Goal: Book appointment/travel/reservation

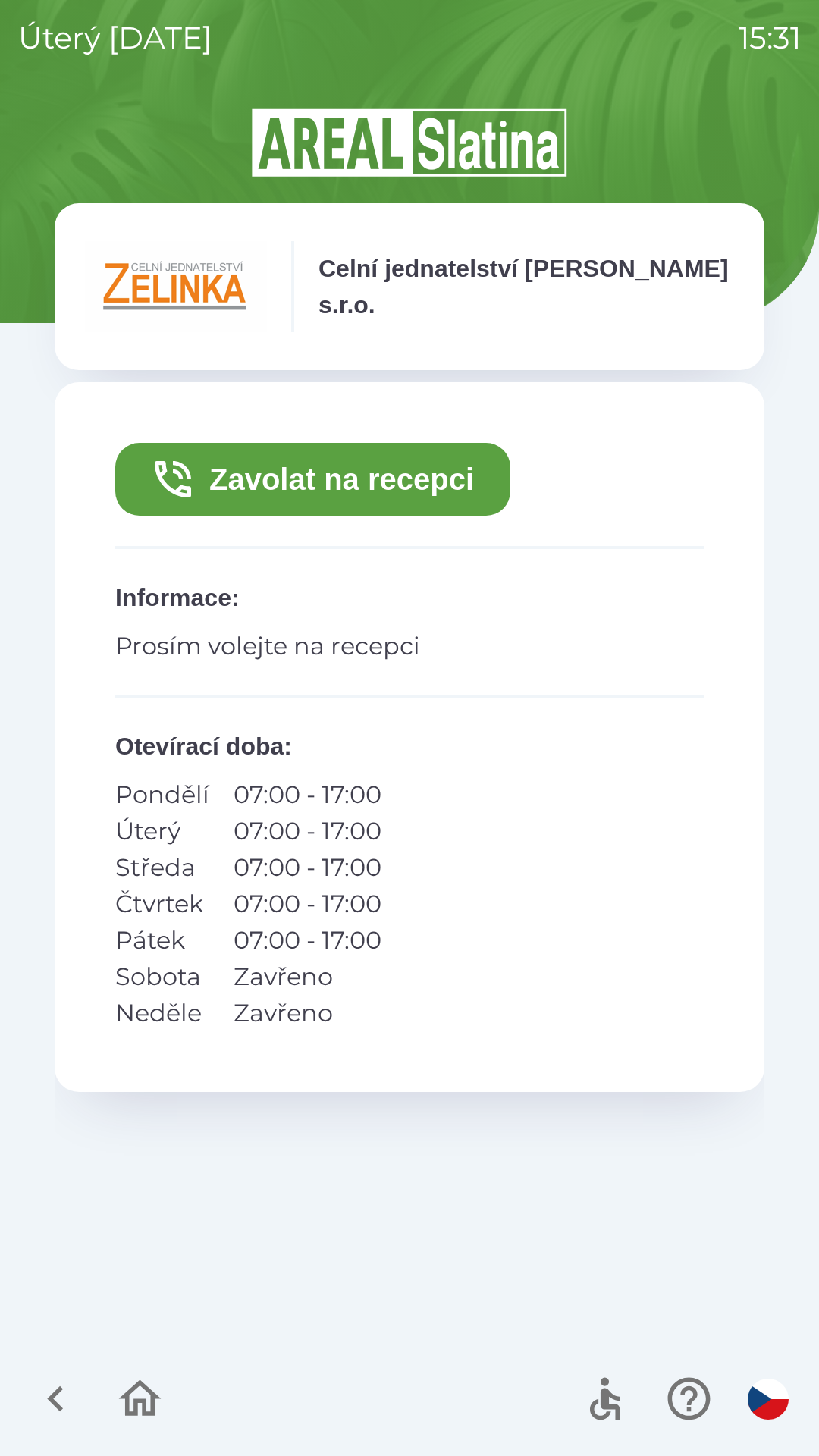
click at [379, 461] on button "Zavolat na recepci" at bounding box center [313, 479] width 395 height 72
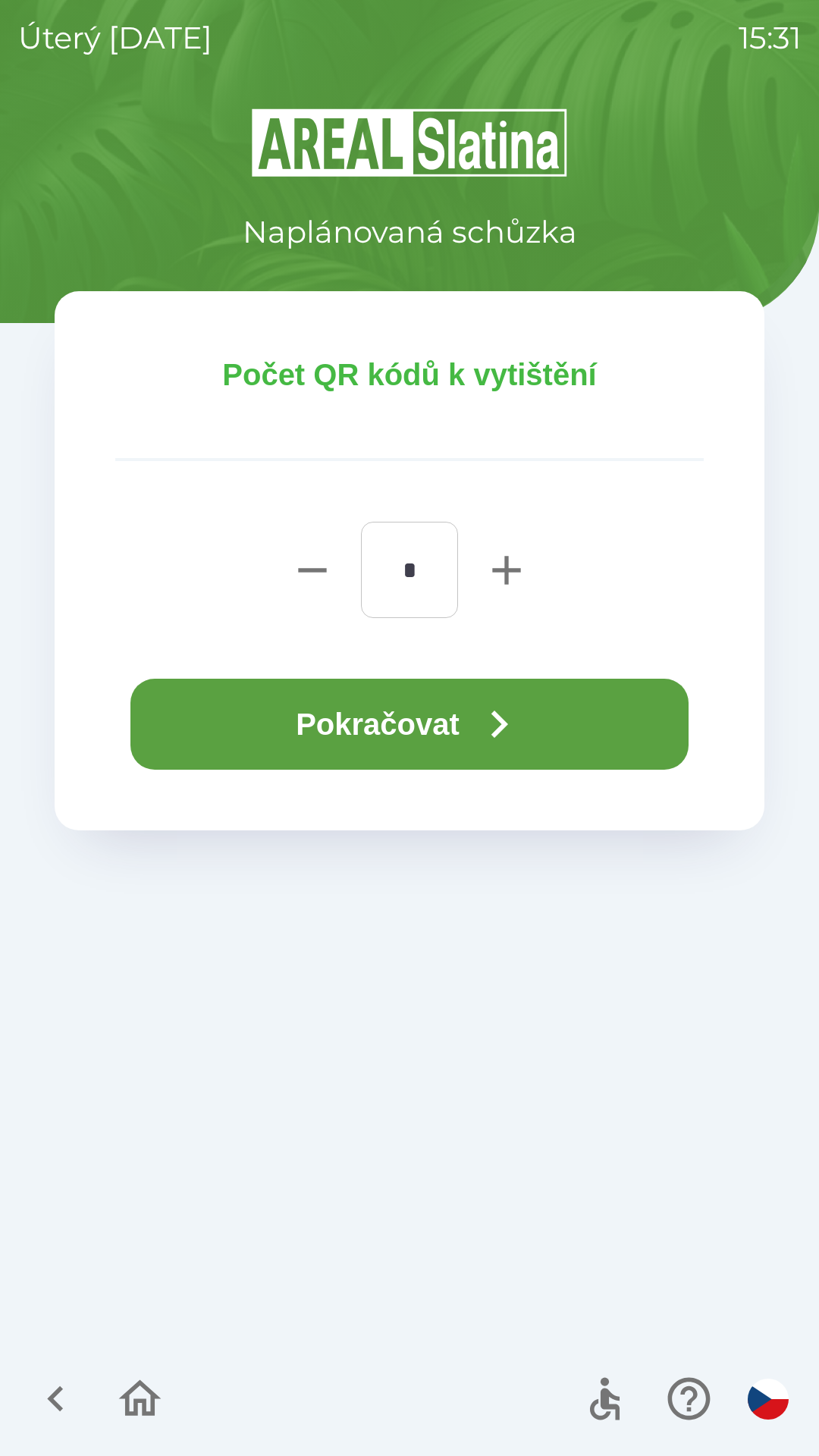
click at [409, 713] on button "Pokračovat" at bounding box center [410, 724] width 559 height 91
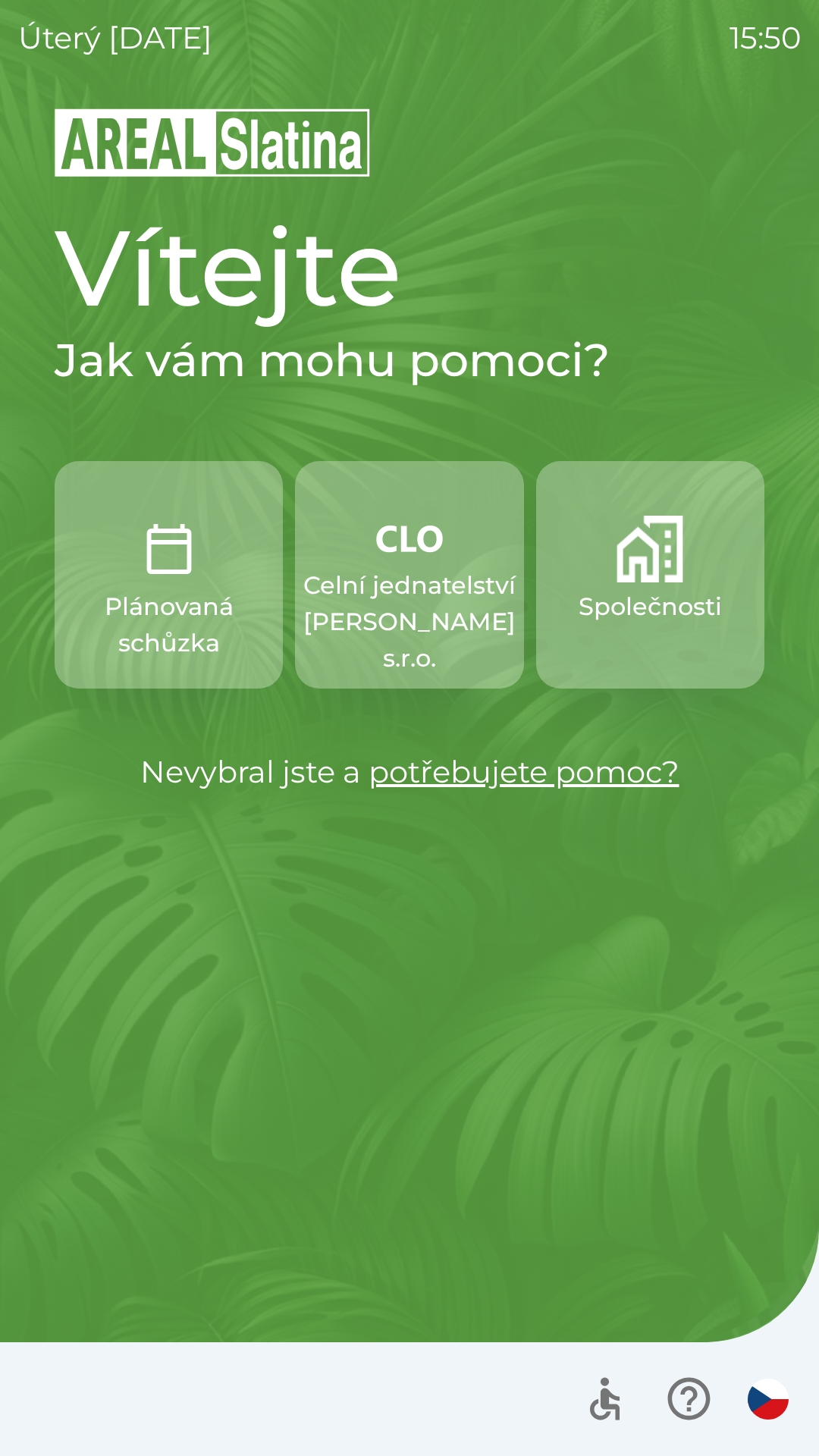
click at [691, 613] on p "Společnosti" at bounding box center [650, 607] width 143 height 37
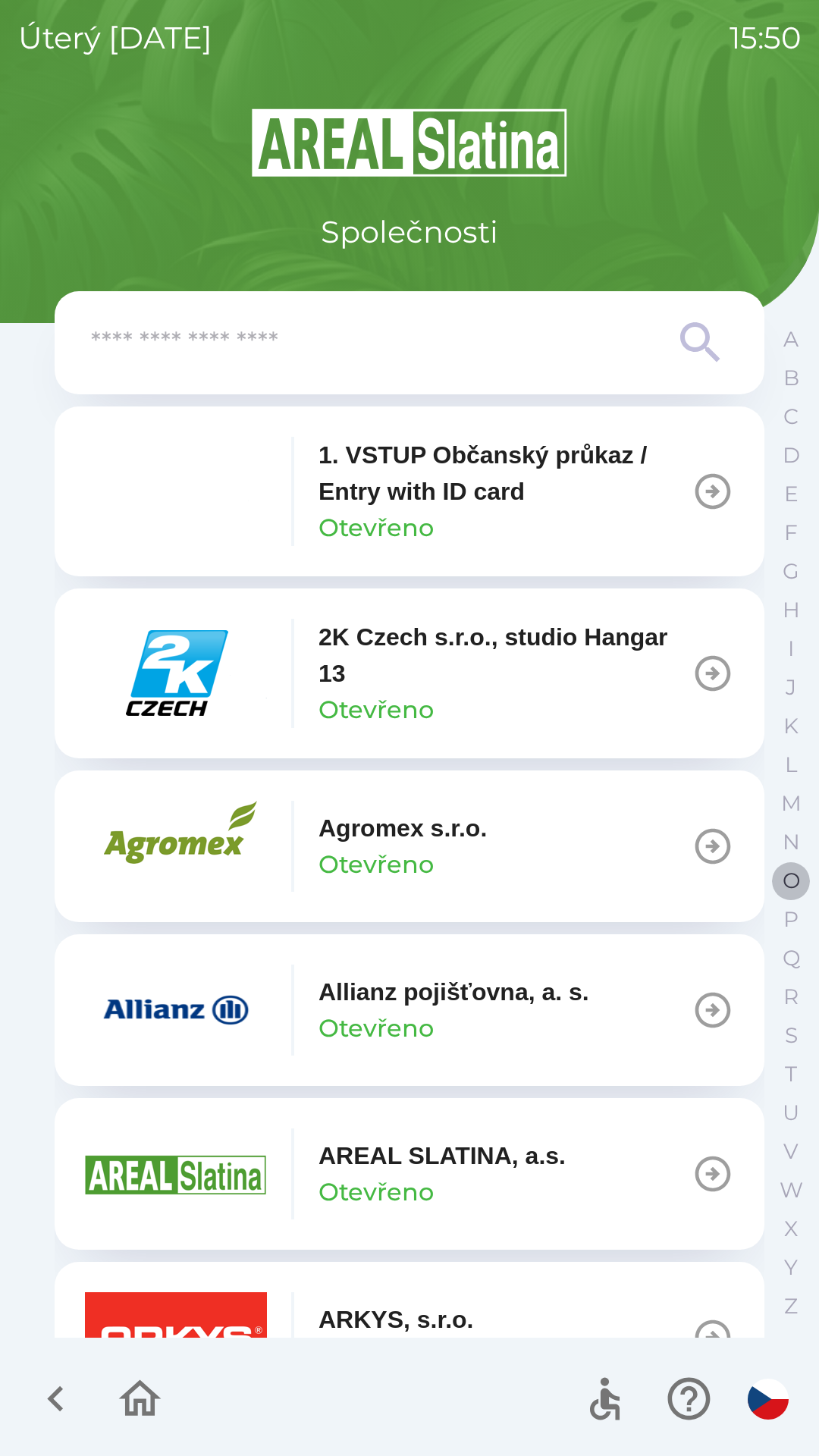
click at [789, 884] on p "O" at bounding box center [791, 881] width 18 height 26
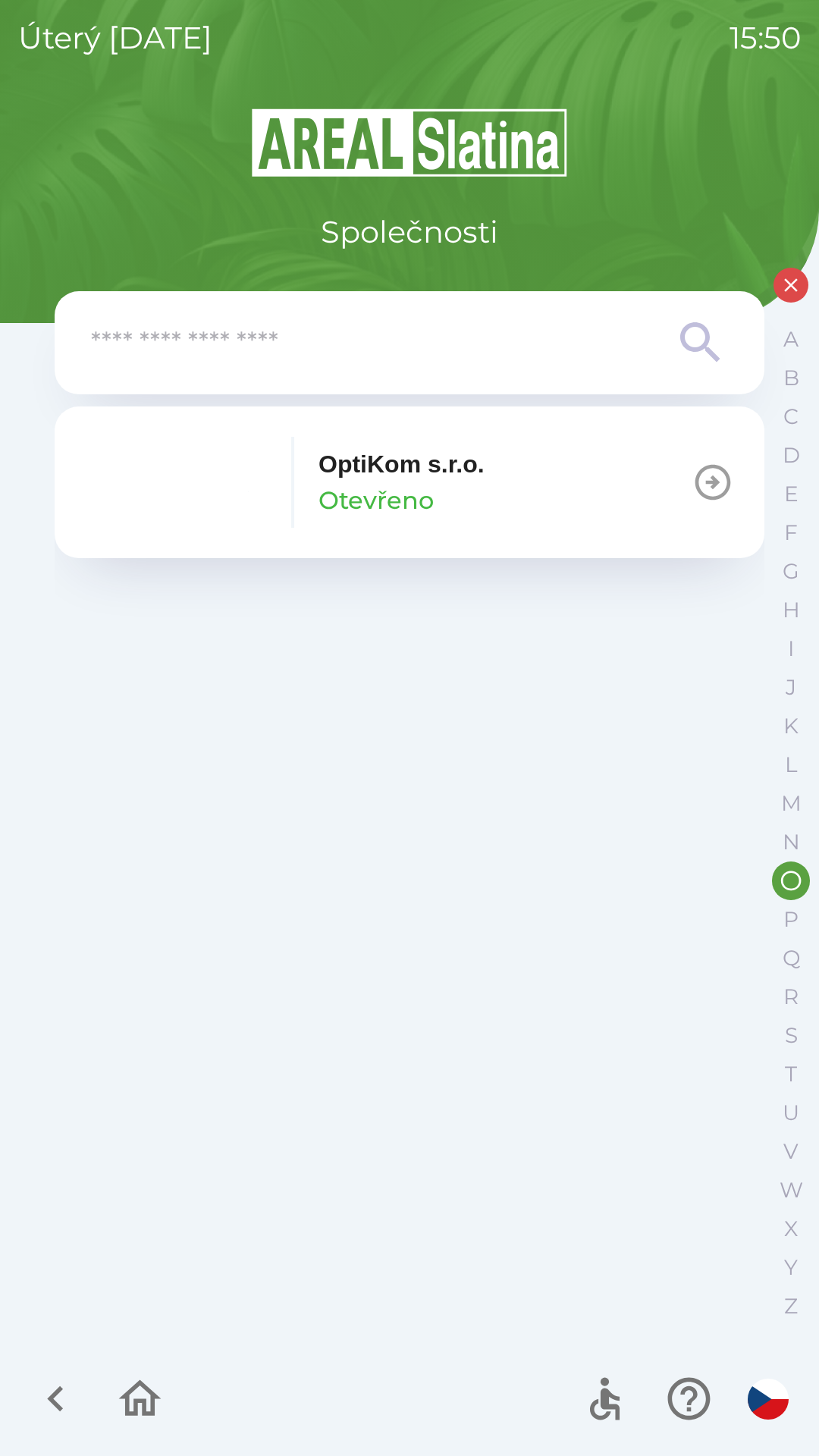
click at [531, 522] on button "OptiKom s.r.o. Otevřeno" at bounding box center [409, 482] width 710 height 151
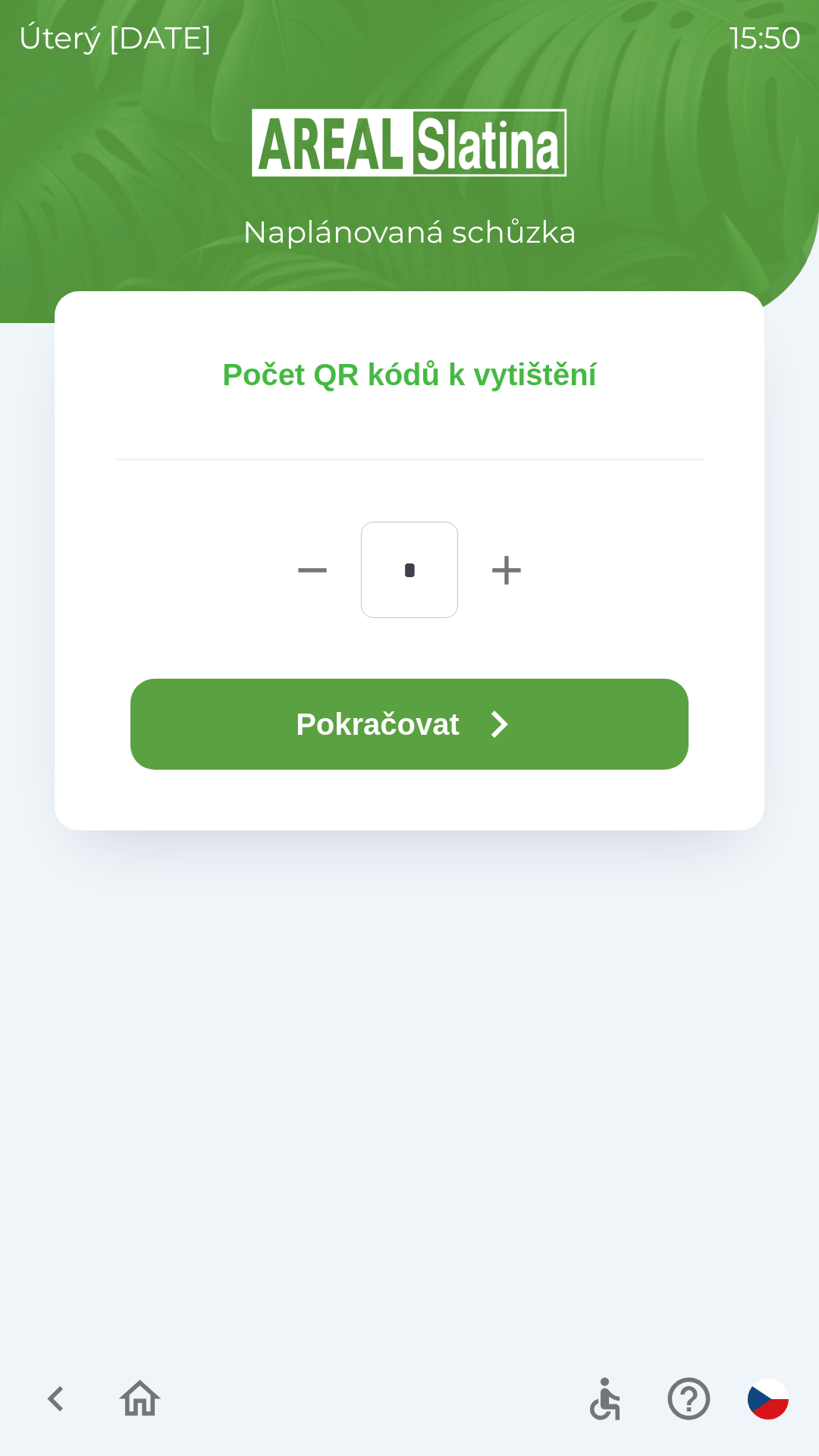
click at [403, 685] on button "Pokračovat" at bounding box center [410, 724] width 559 height 91
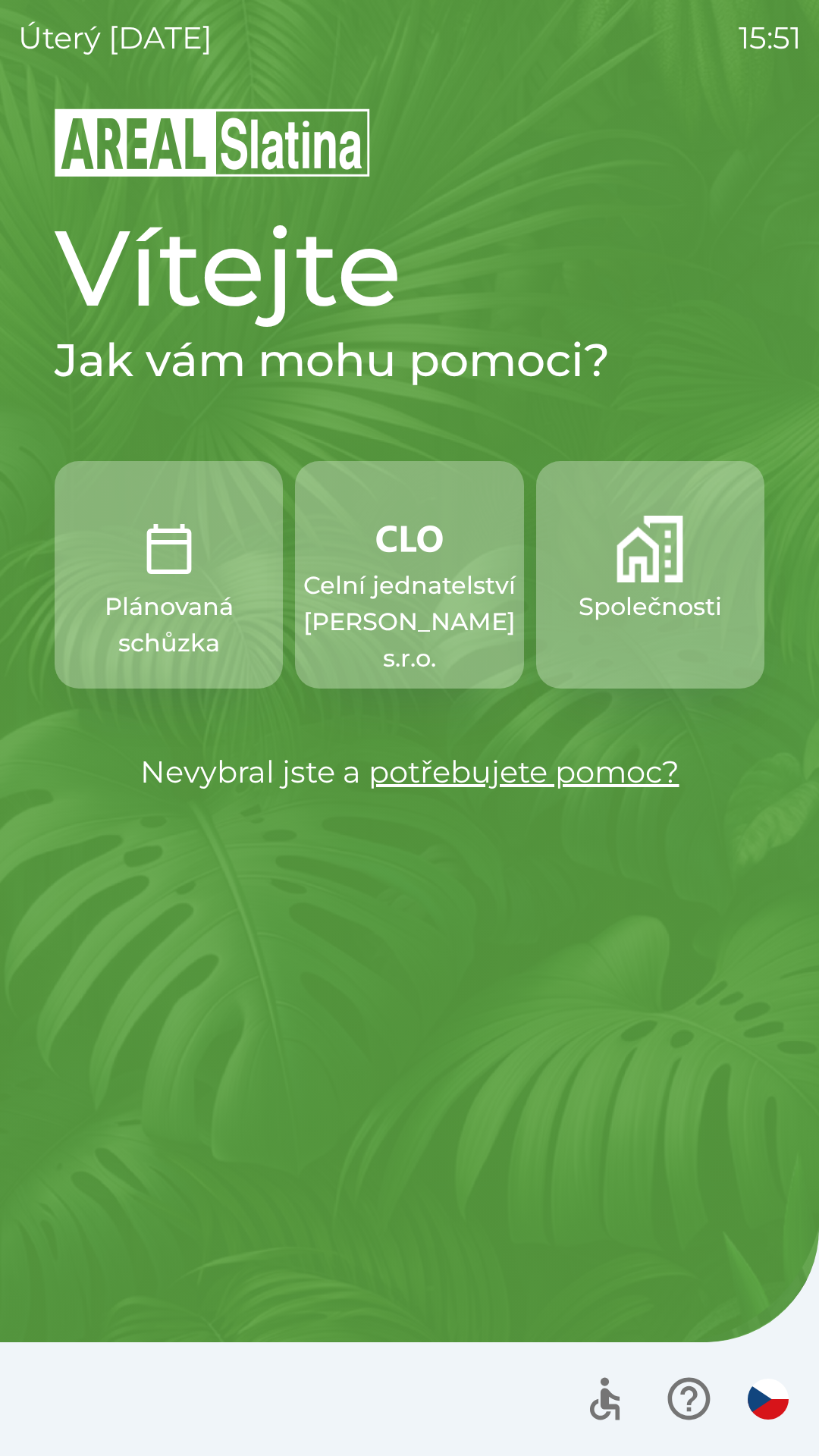
click at [412, 586] on p "Celní jednatelství [PERSON_NAME] s.r.o." at bounding box center [410, 622] width 213 height 109
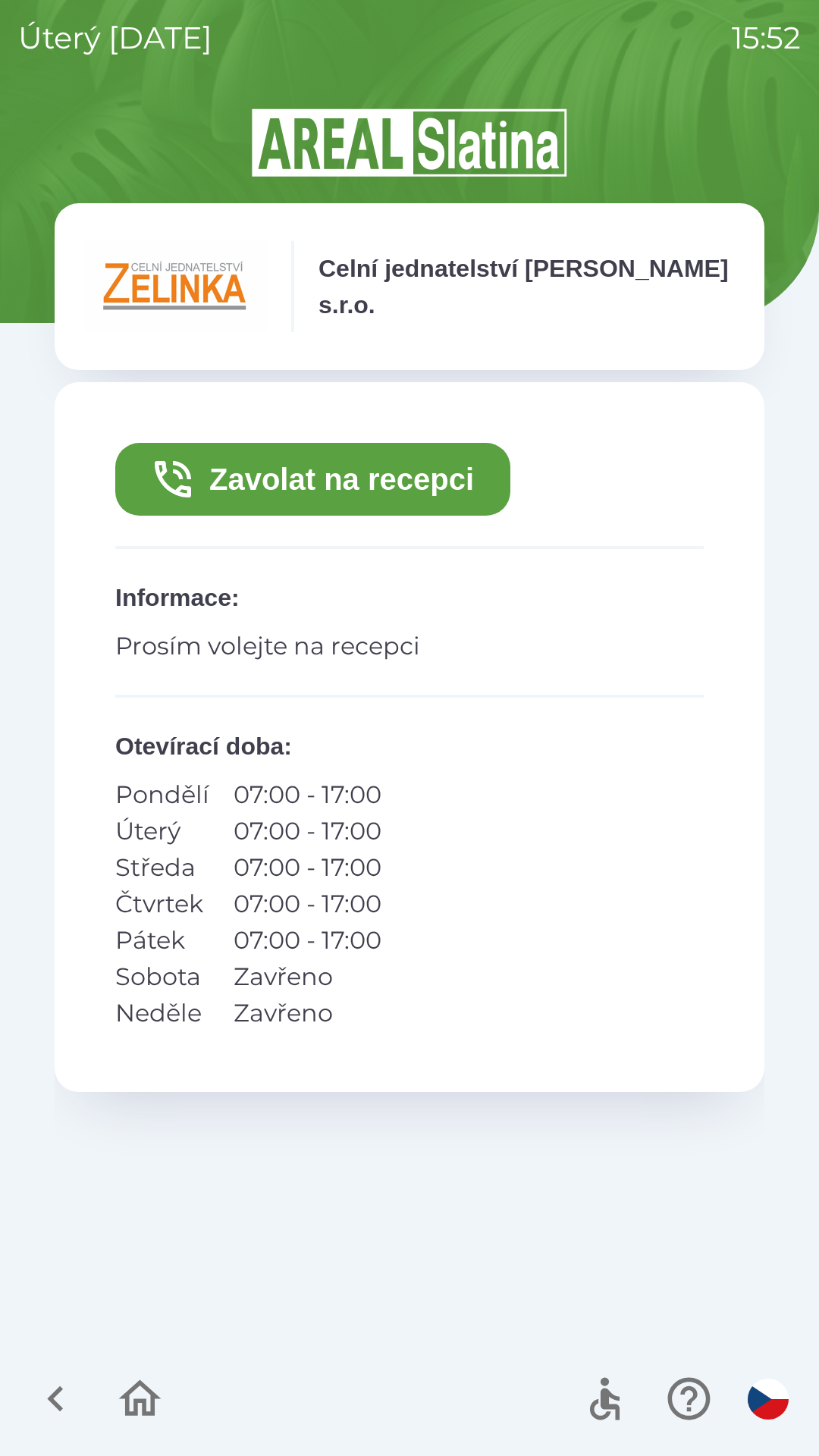
click at [276, 494] on button "Zavolat na recepci" at bounding box center [313, 479] width 395 height 72
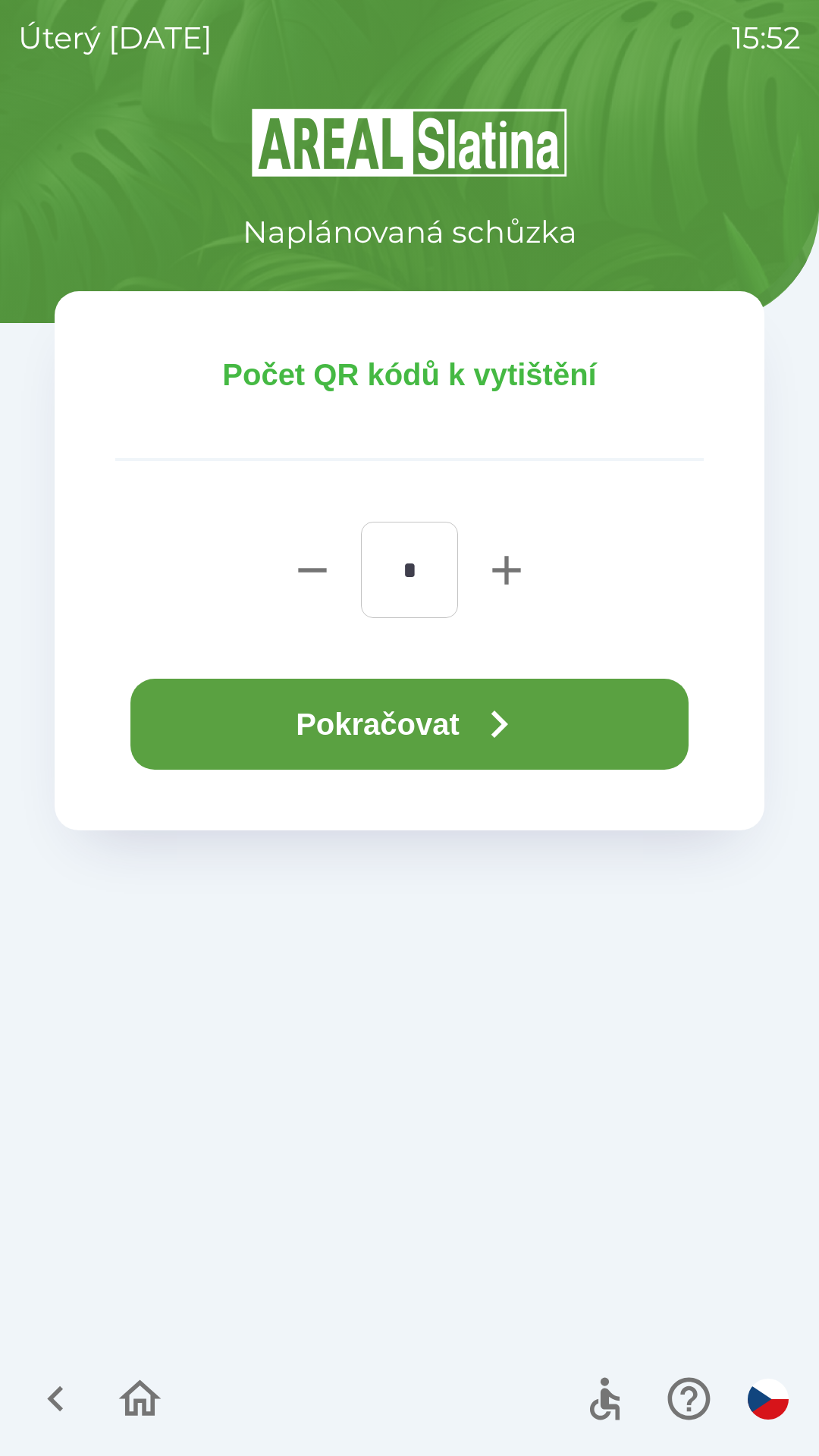
click at [228, 724] on button "Pokračovat" at bounding box center [410, 724] width 559 height 91
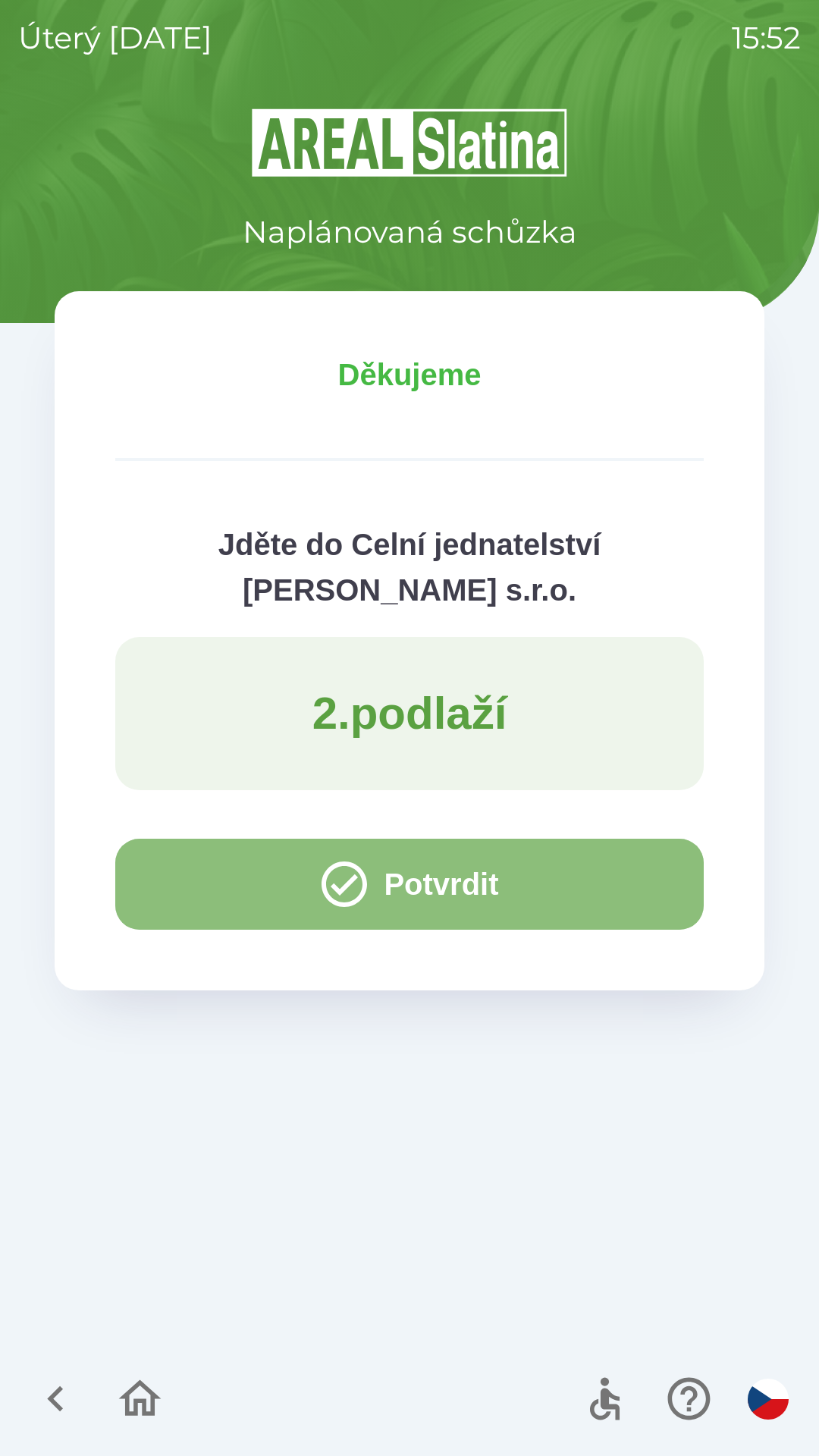
click at [202, 880] on button "Potvrdit" at bounding box center [410, 884] width 589 height 91
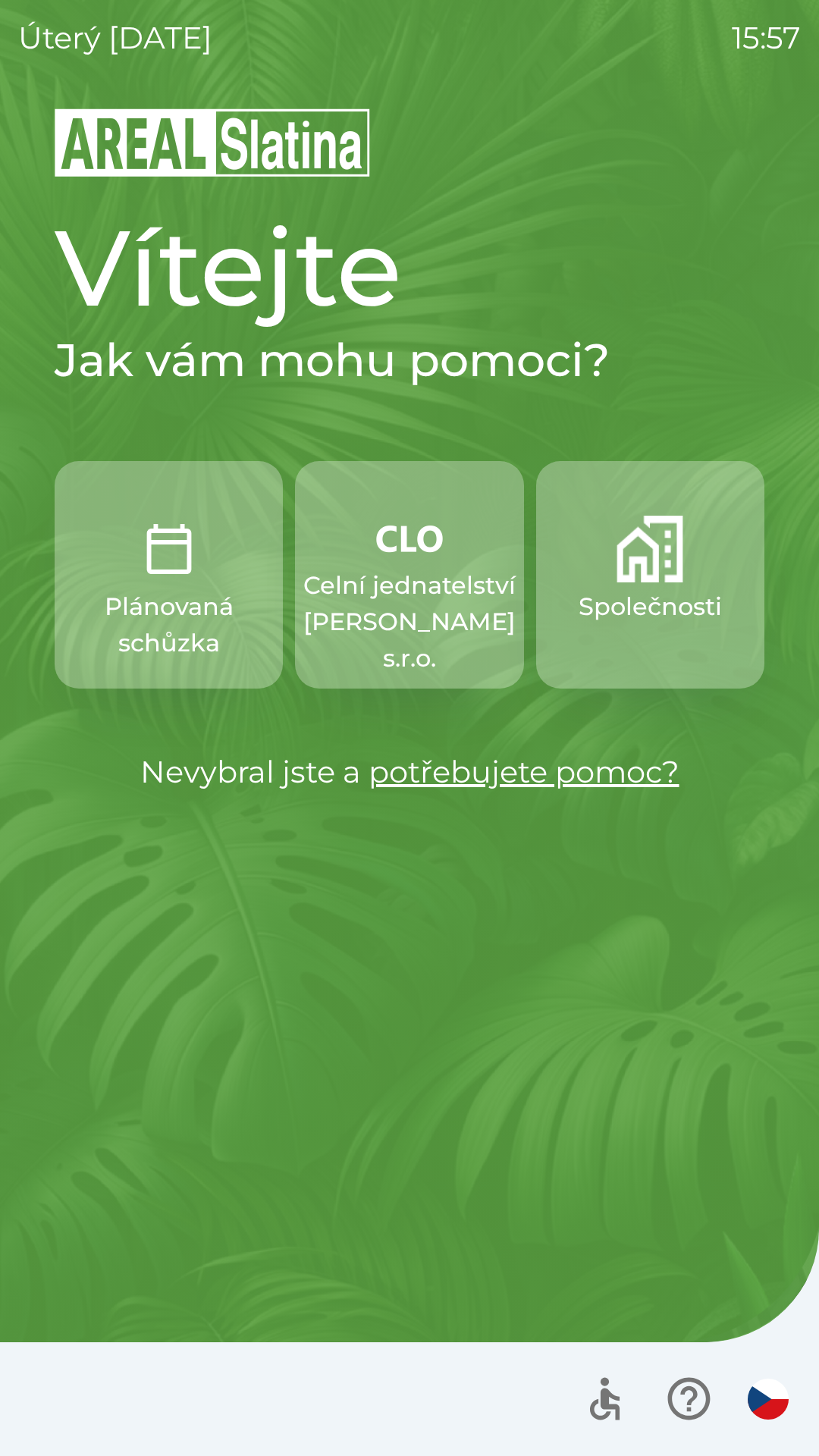
click at [632, 564] on img "button" at bounding box center [650, 548] width 67 height 67
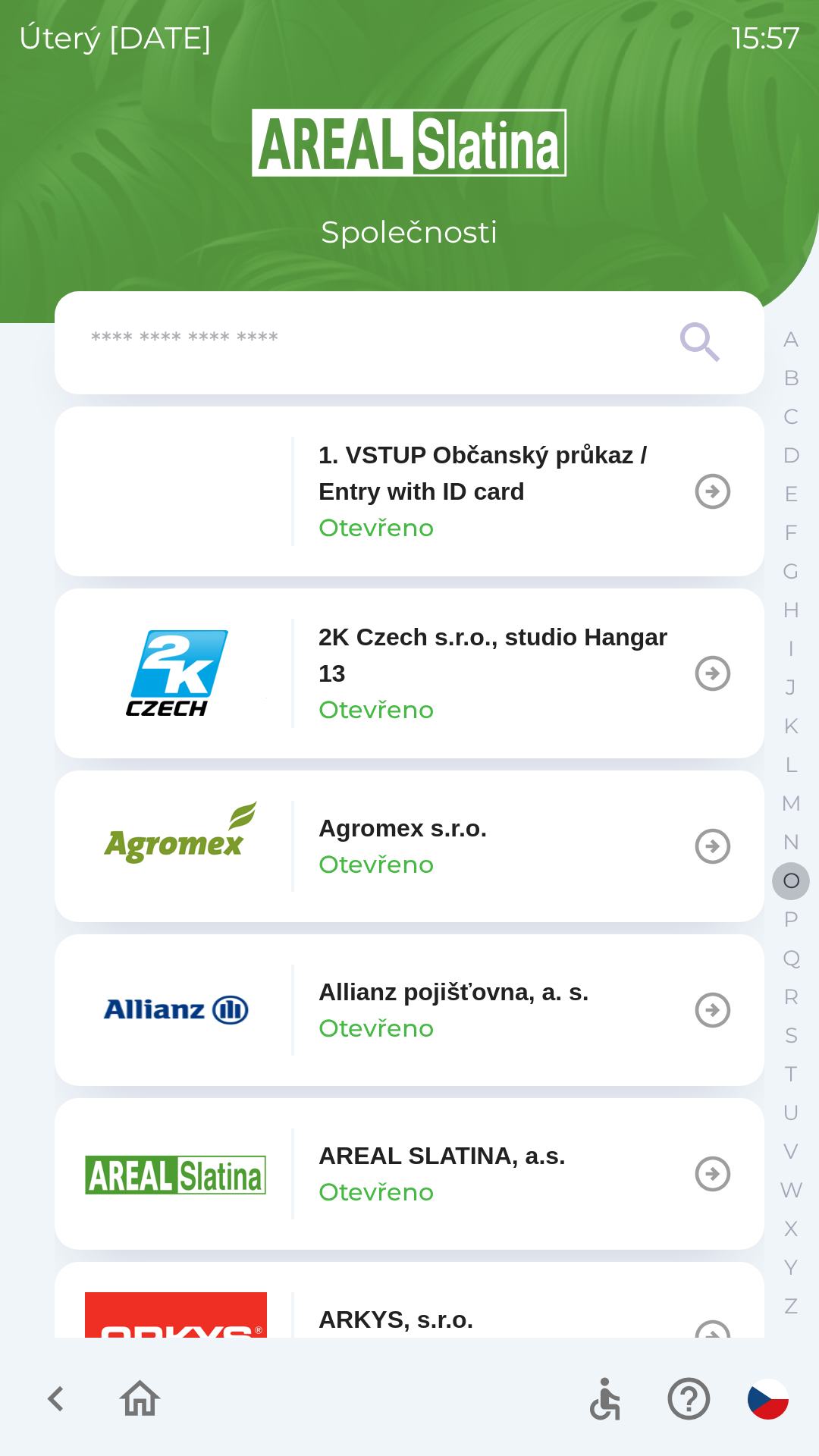
click at [781, 879] on button "O" at bounding box center [791, 880] width 38 height 39
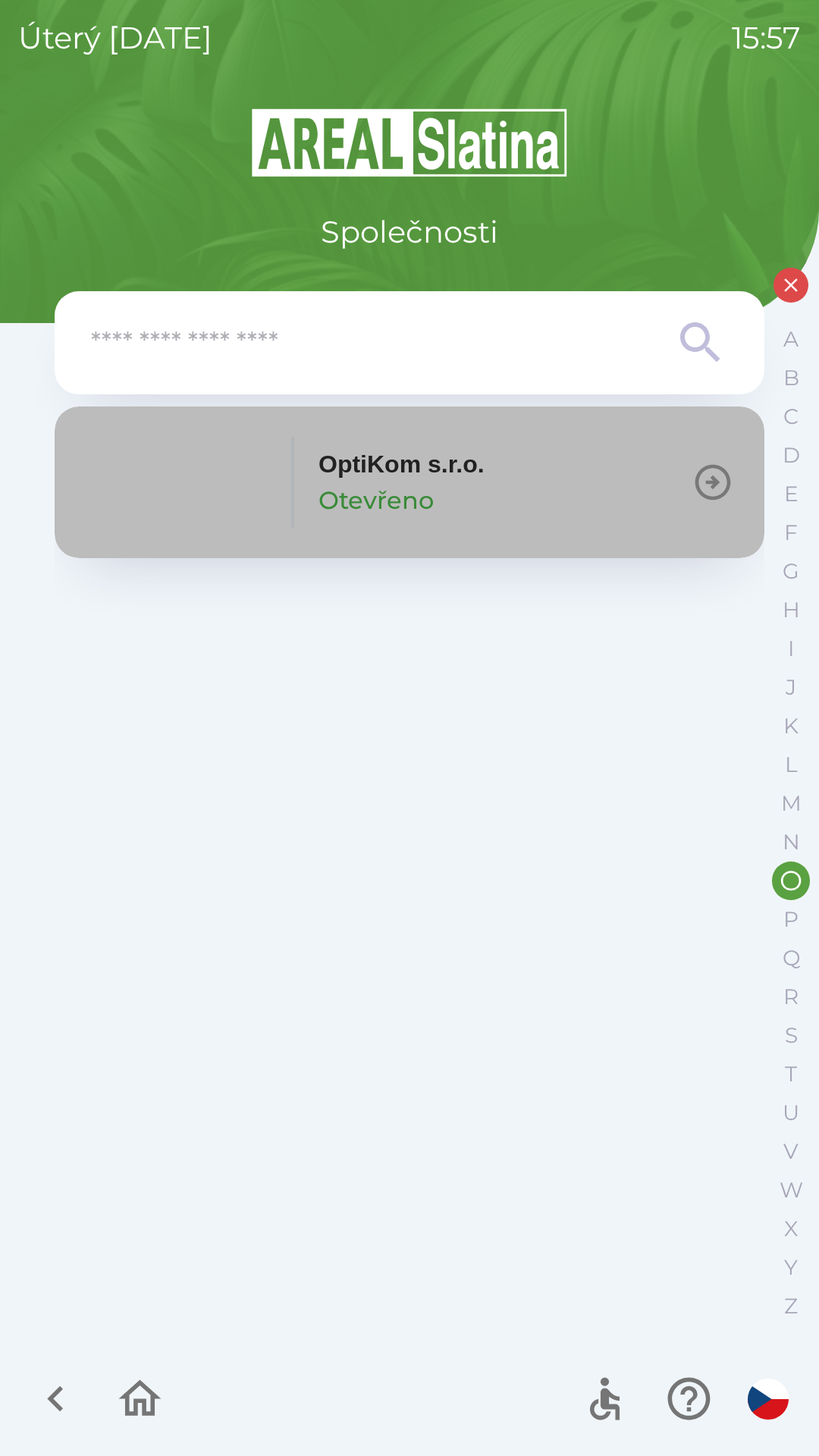
click at [678, 459] on button "OptiKom s.r.o. Otevřeno" at bounding box center [409, 482] width 710 height 151
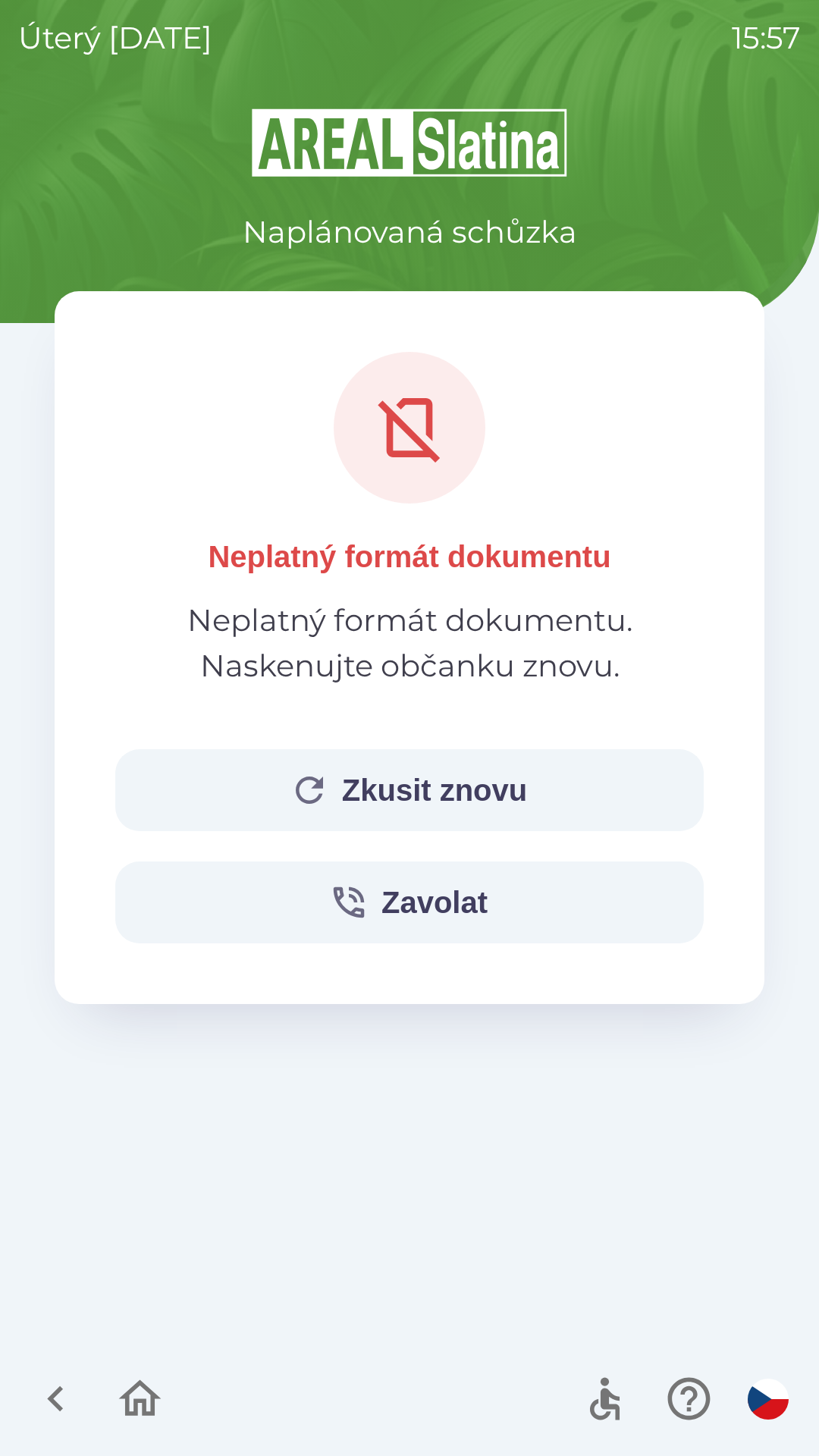
click at [536, 774] on button "Zkusit znovu" at bounding box center [410, 790] width 589 height 82
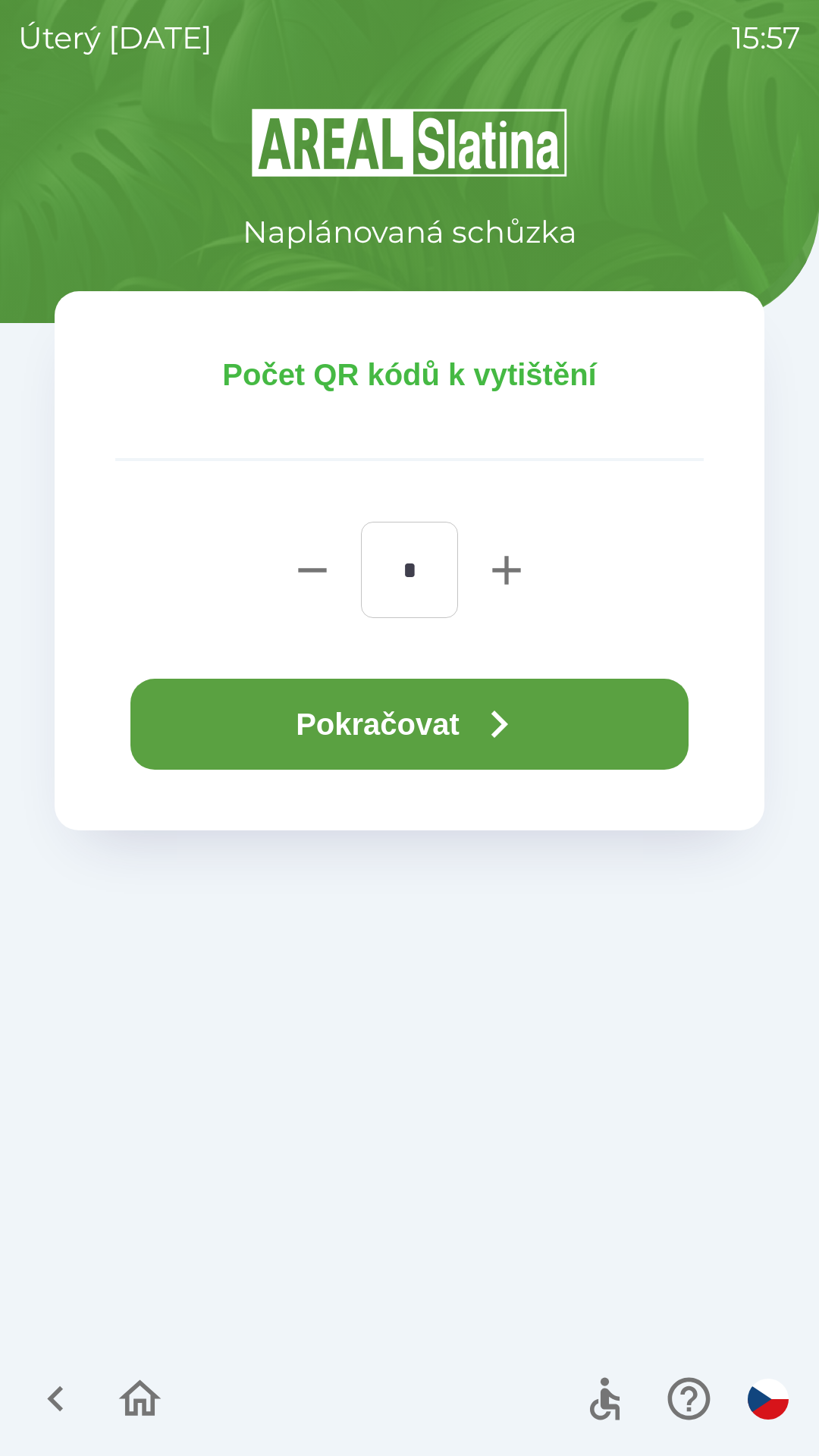
click at [546, 709] on button "Pokračovat" at bounding box center [410, 724] width 559 height 91
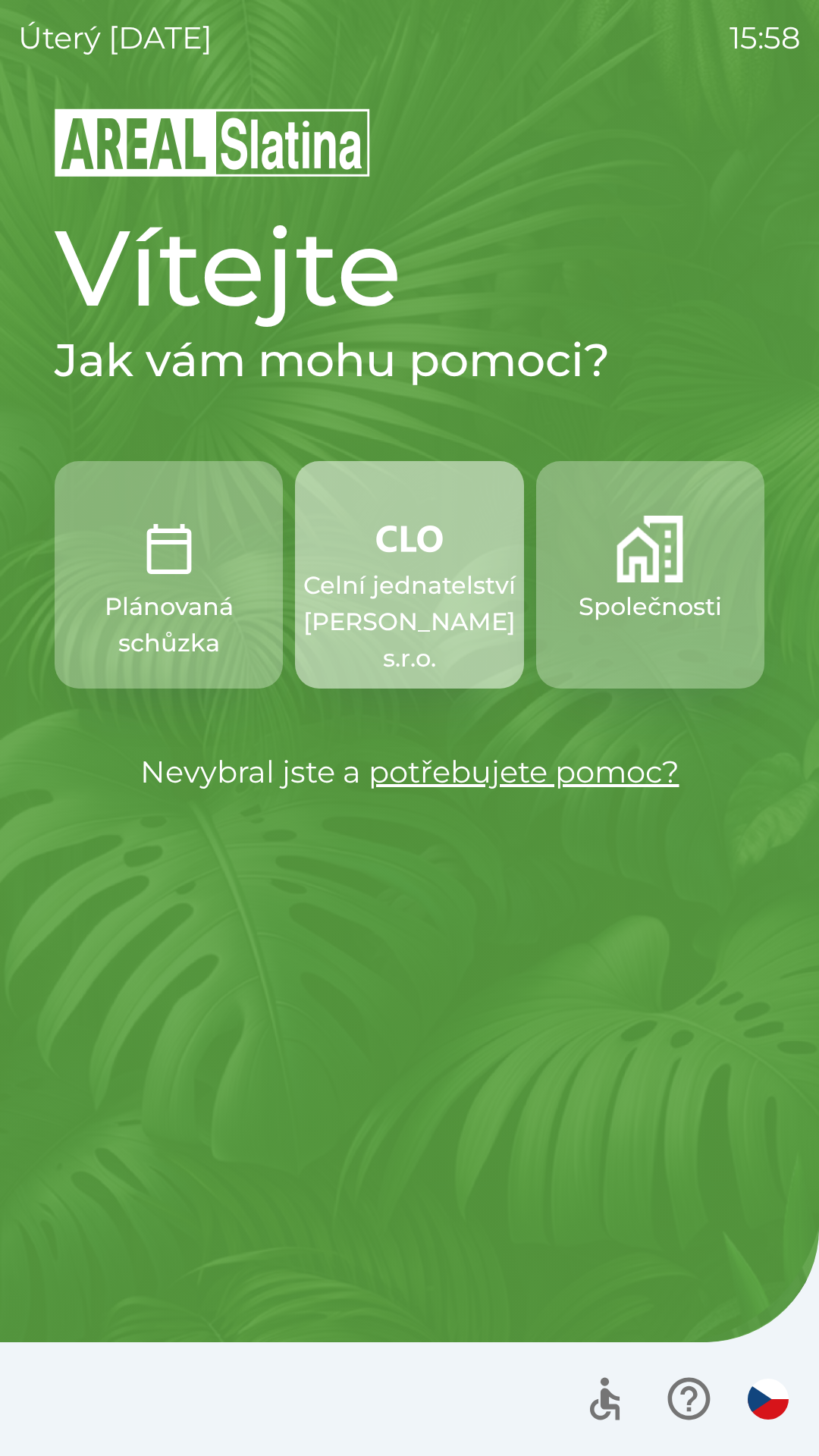
click at [428, 582] on p "Celní jednatelství [PERSON_NAME] s.r.o." at bounding box center [410, 622] width 213 height 109
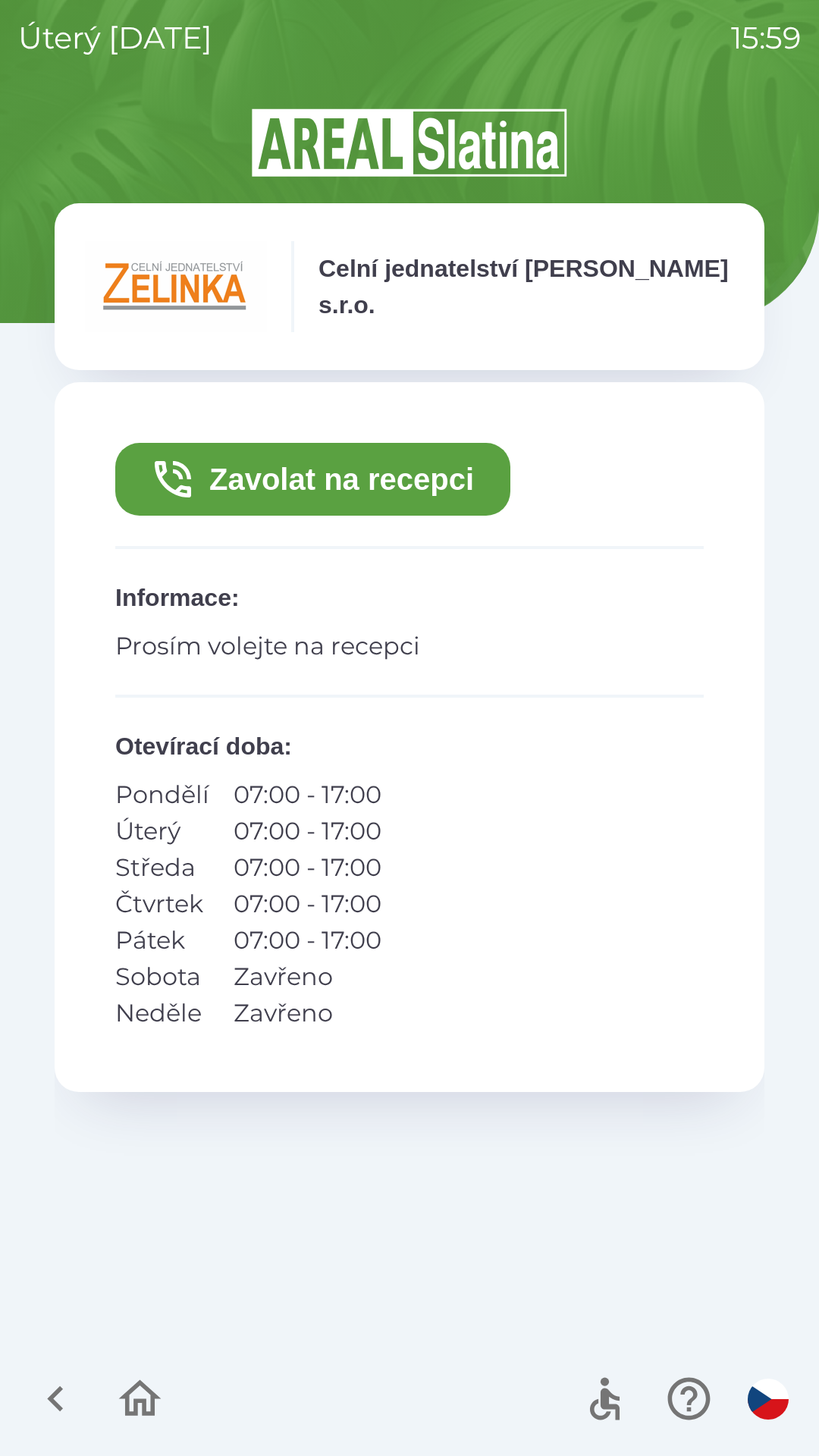
click at [277, 495] on button "Zavolat na recepci" at bounding box center [313, 479] width 395 height 72
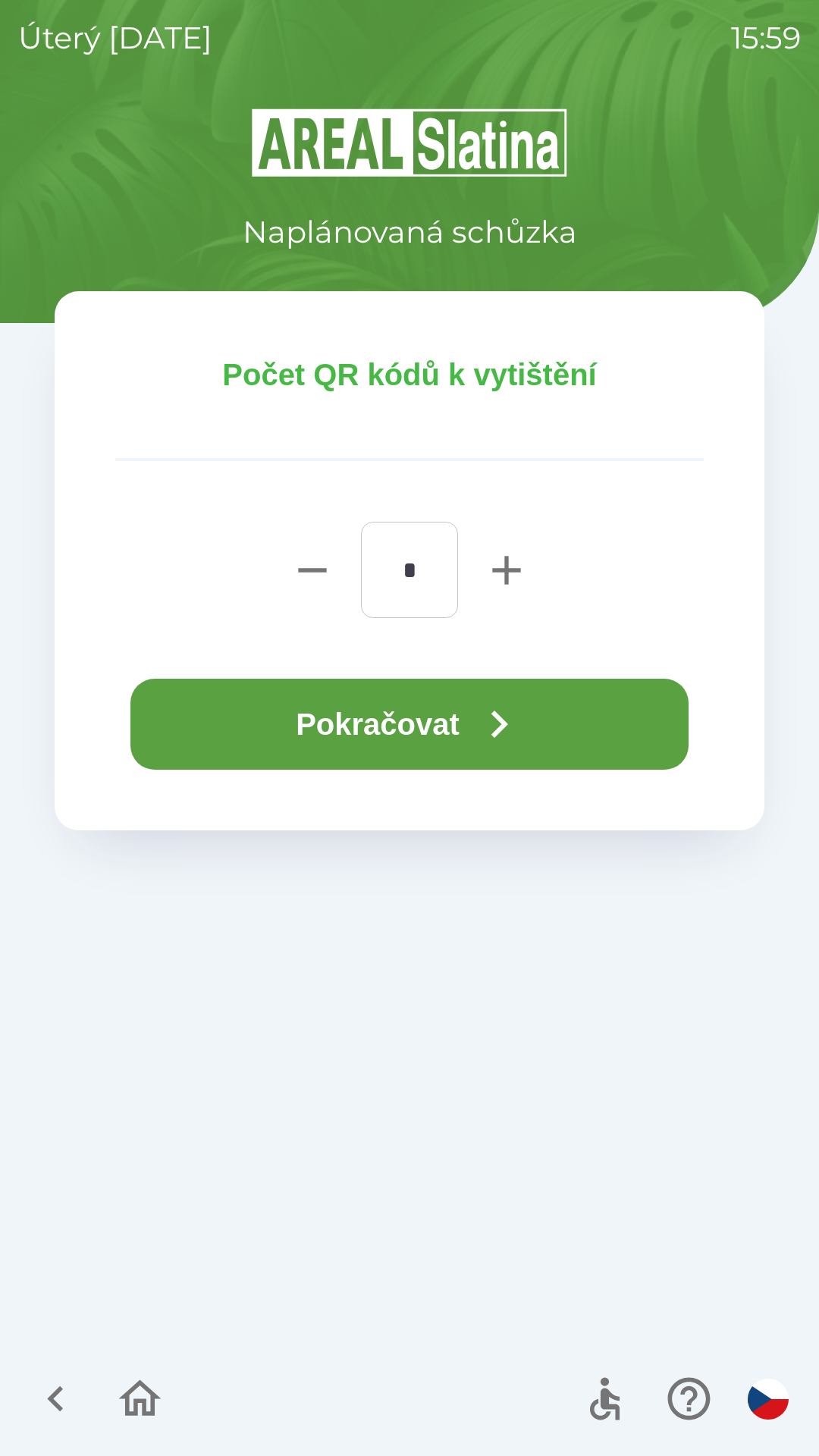
click at [309, 708] on button "Pokračovat" at bounding box center [410, 724] width 559 height 91
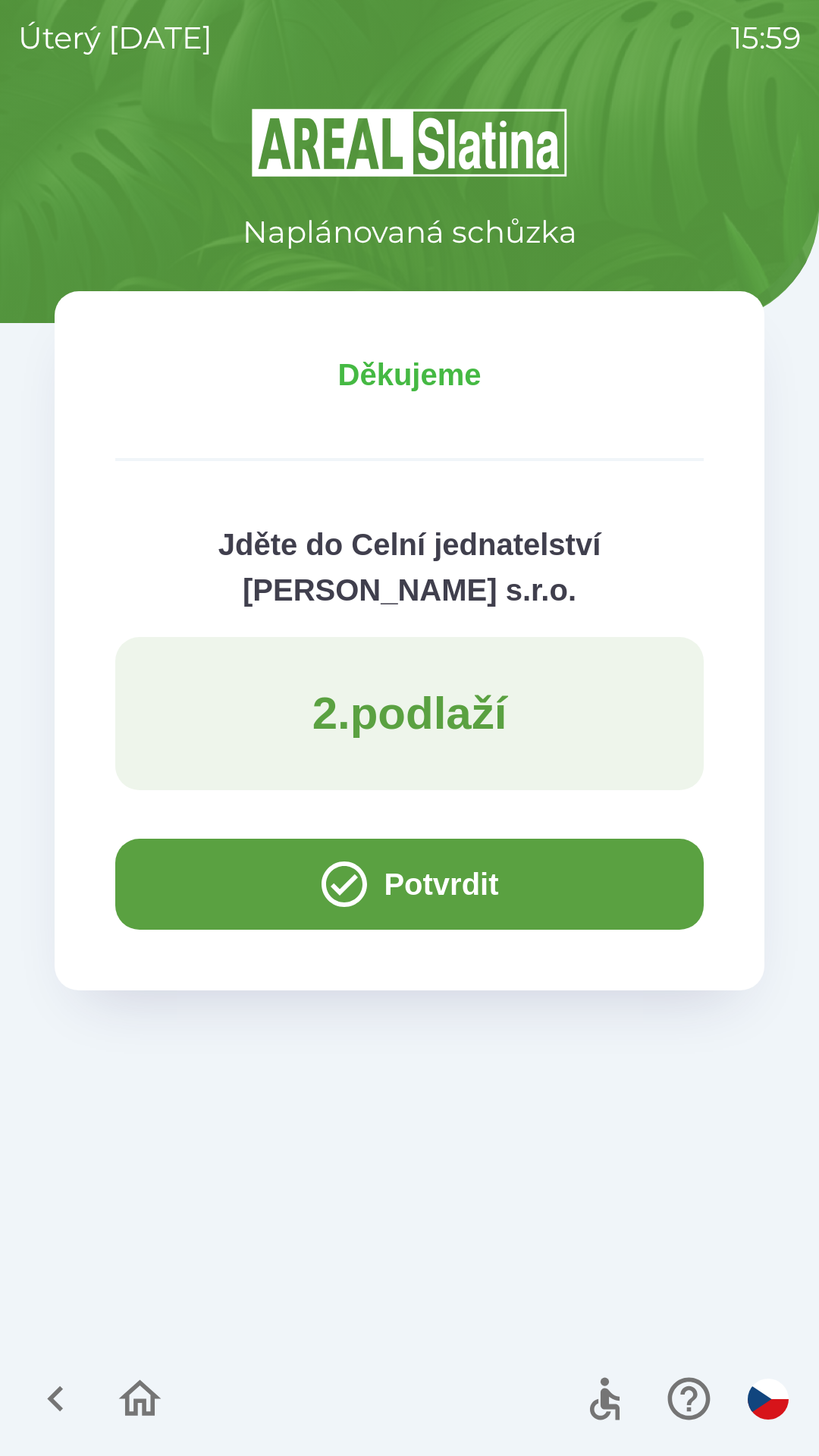
click at [195, 854] on button "Potvrdit" at bounding box center [410, 884] width 589 height 91
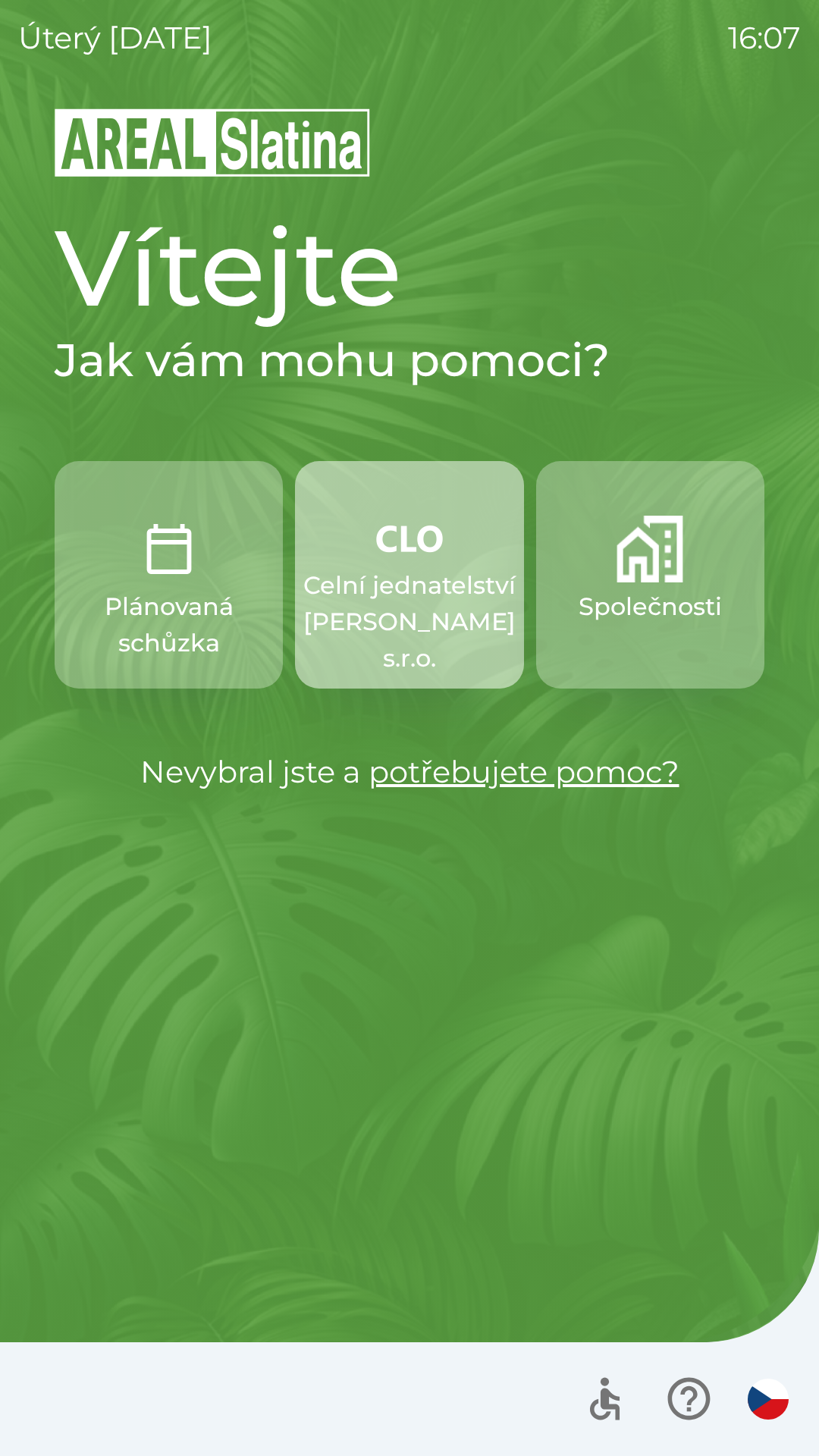
click at [417, 590] on p "Celní jednatelství [PERSON_NAME] s.r.o." at bounding box center [410, 622] width 213 height 109
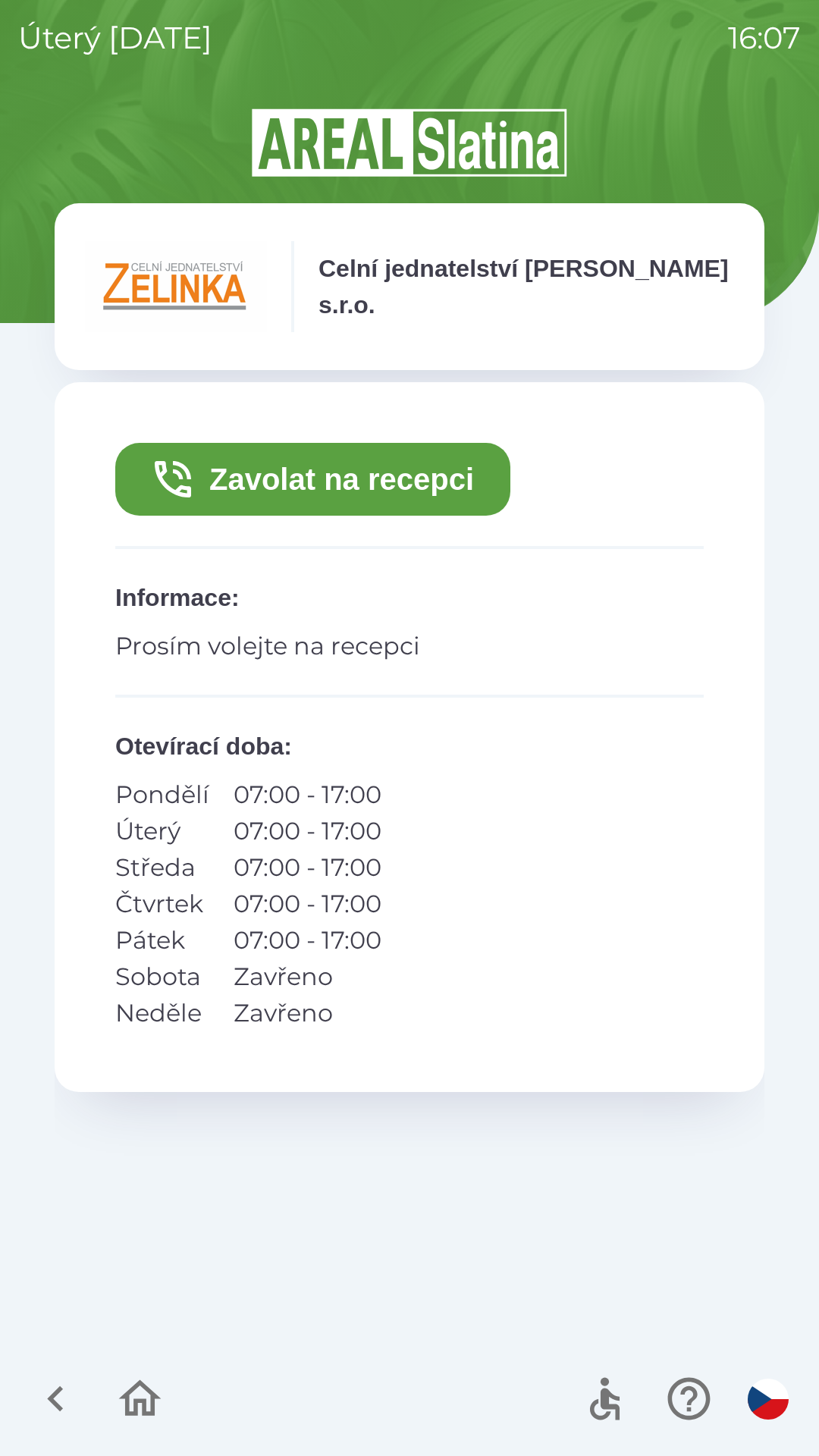
click at [412, 514] on button "Zavolat na recepci" at bounding box center [313, 479] width 395 height 72
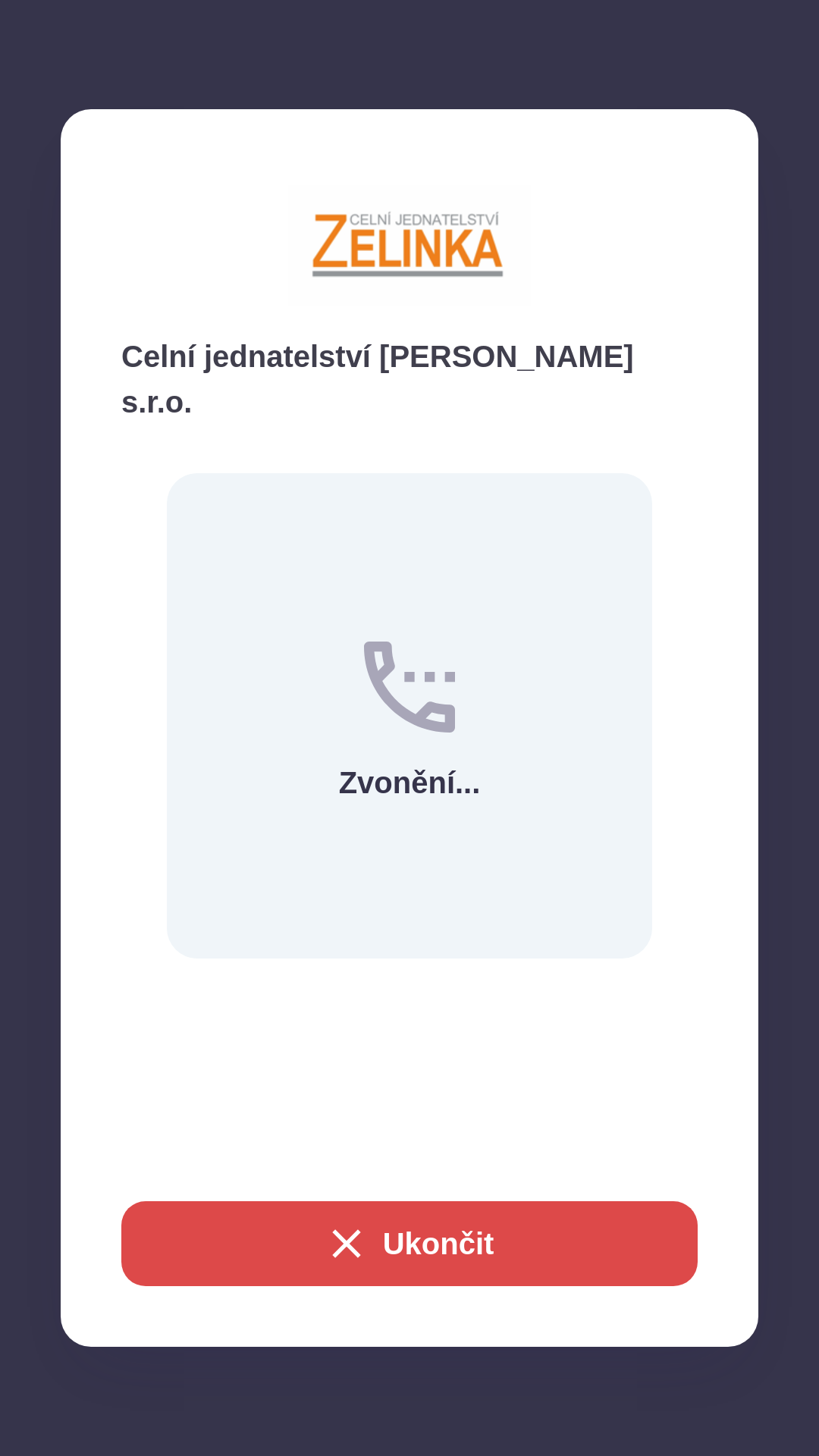
click at [402, 473] on div "Zvonění..." at bounding box center [409, 716] width 485 height 485
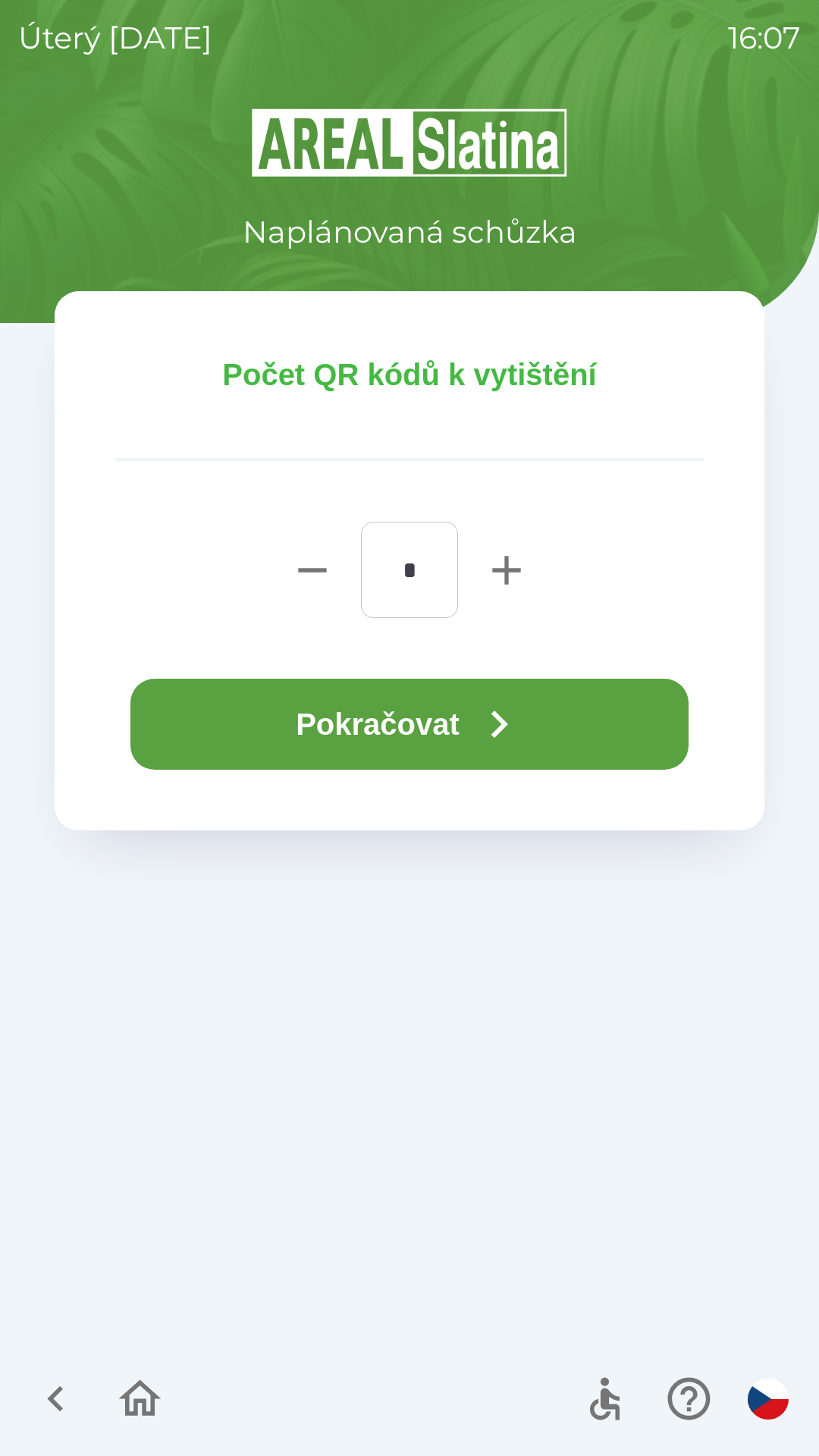
click at [532, 691] on button "Pokračovat" at bounding box center [410, 724] width 559 height 91
